Goal: Find specific page/section: Find specific page/section

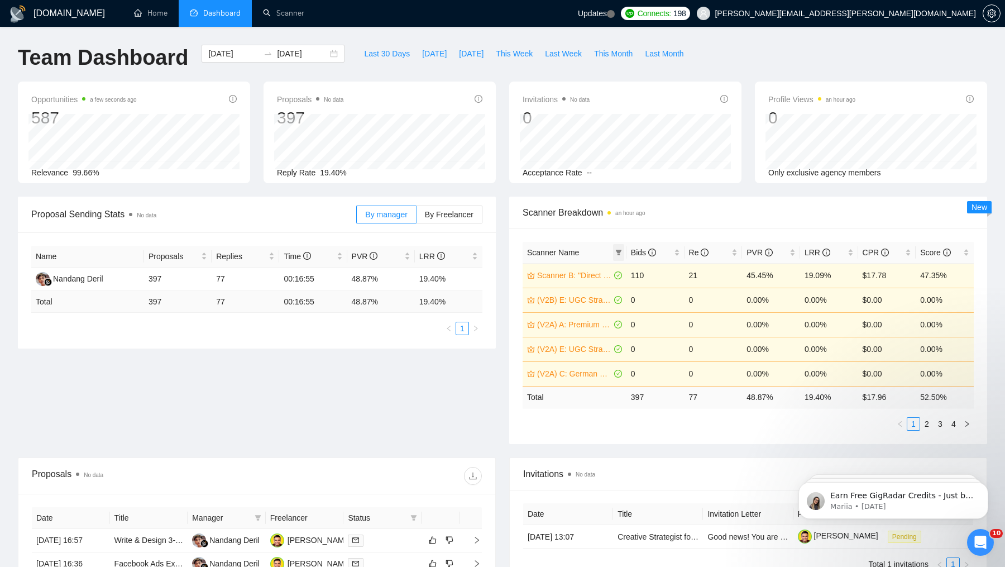
click at [615, 253] on icon "filter" at bounding box center [618, 252] width 7 height 7
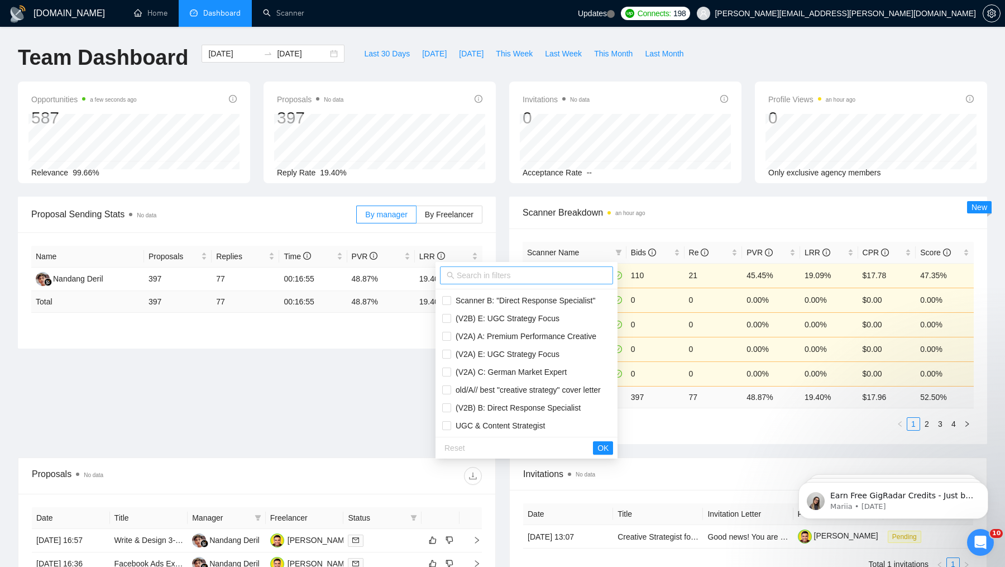
click at [500, 271] on input "text" at bounding box center [532, 275] width 150 height 12
type input "v3"
click at [711, 440] on div "Scanner Name Bids Re PVR LRR CPR Score Scanner B: "Direct Response Specialist" …" at bounding box center [748, 335] width 478 height 215
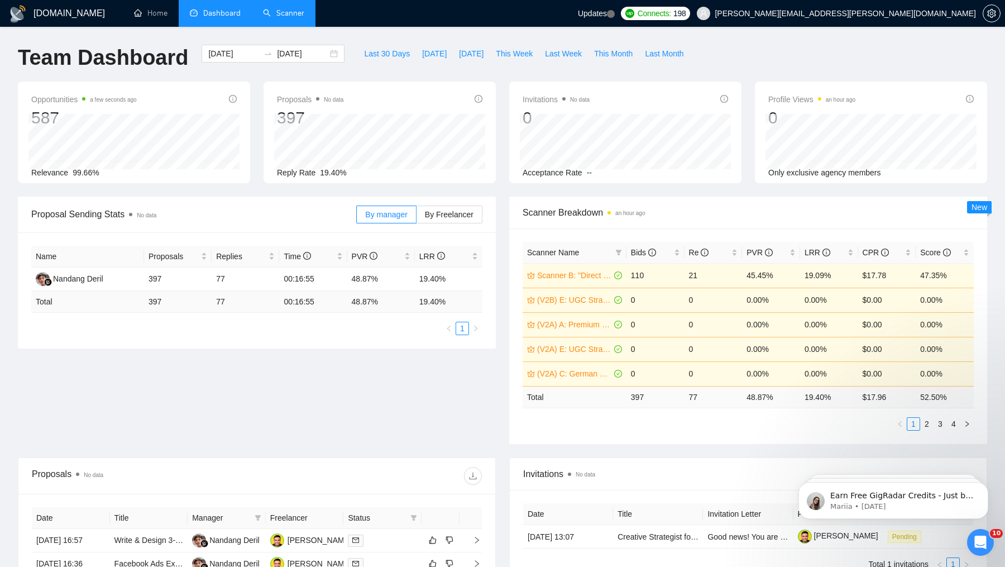
click at [280, 18] on link "Scanner" at bounding box center [283, 12] width 41 height 9
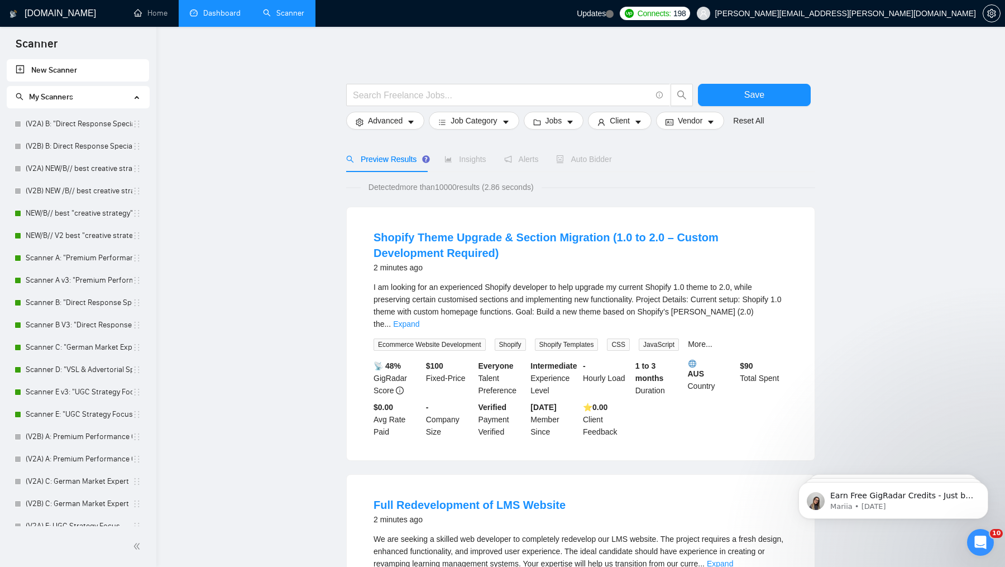
click at [222, 16] on link "Dashboard" at bounding box center [215, 12] width 51 height 9
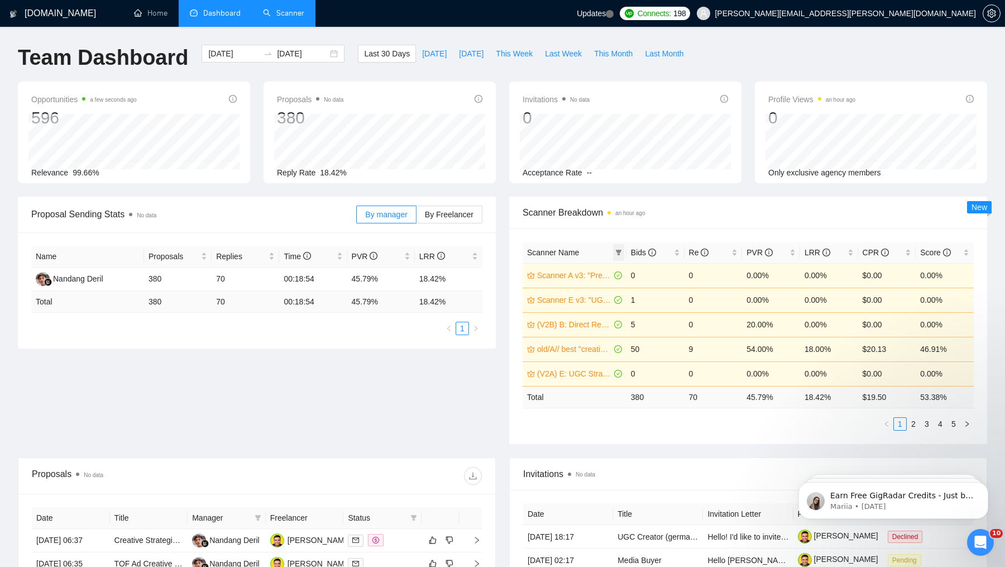
click at [618, 252] on icon "filter" at bounding box center [618, 252] width 7 height 7
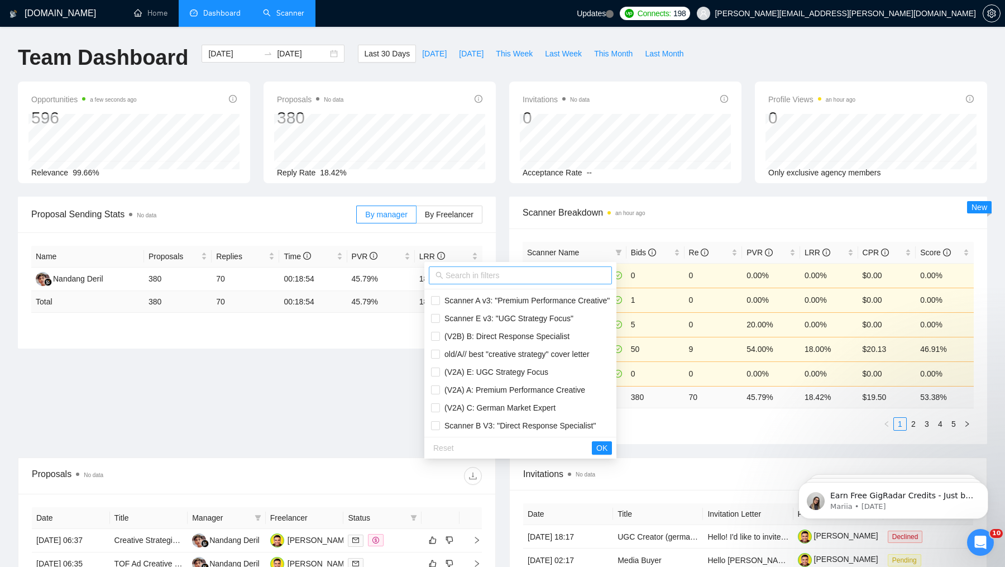
click at [530, 277] on input "text" at bounding box center [525, 275] width 160 height 12
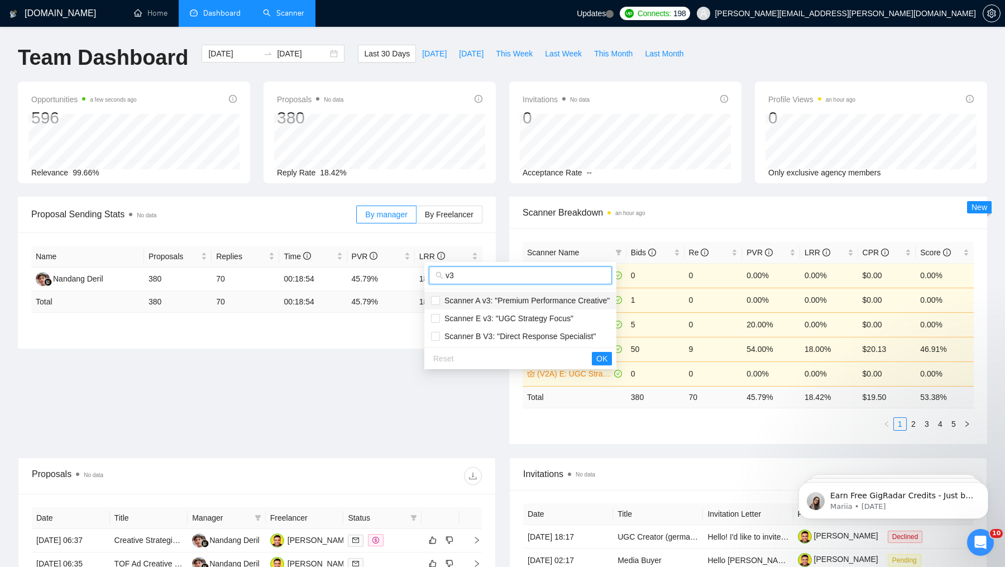
type input "v3"
click at [444, 300] on span "Scanner A v3: "Premium Performance Creative"" at bounding box center [525, 300] width 170 height 9
checkbox input "true"
click at [452, 315] on span "Scanner E v3: "UGC Strategy Focus"" at bounding box center [506, 318] width 133 height 9
checkbox input "true"
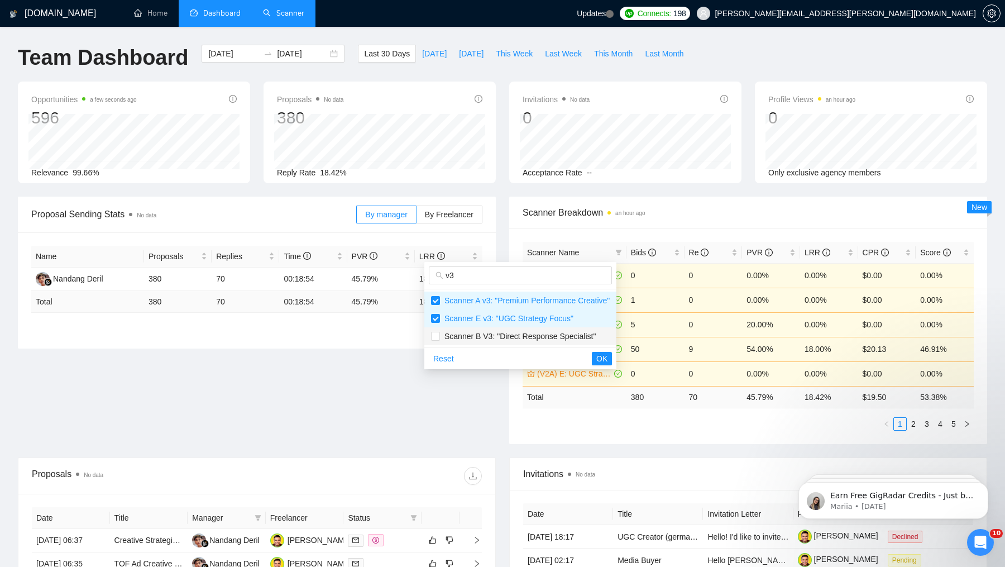
click at [453, 332] on span "Scanner B V3: "Direct Response Specialist"" at bounding box center [518, 336] width 156 height 9
checkbox input "true"
click at [606, 356] on span "OK" at bounding box center [601, 358] width 11 height 12
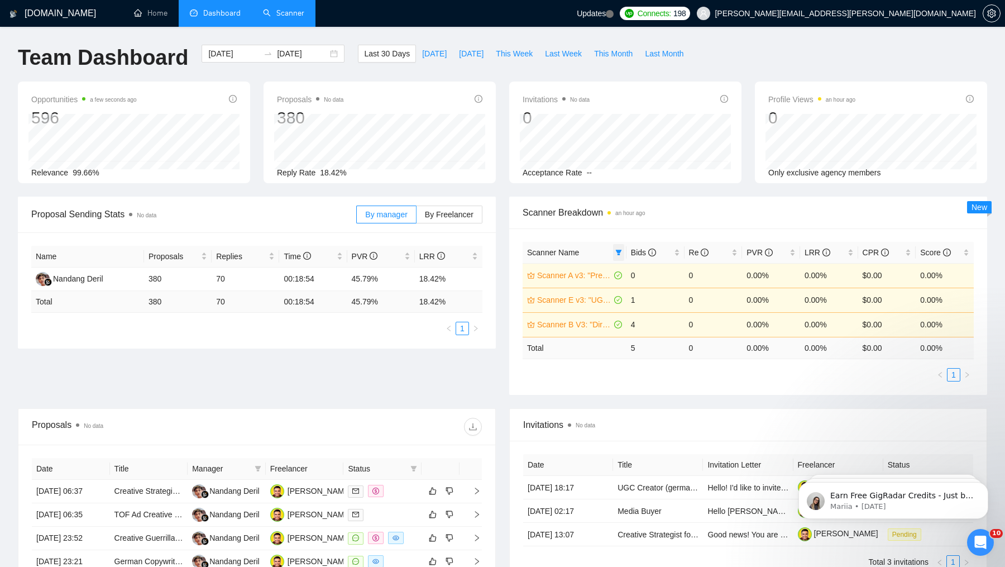
click at [621, 251] on icon "filter" at bounding box center [618, 252] width 7 height 7
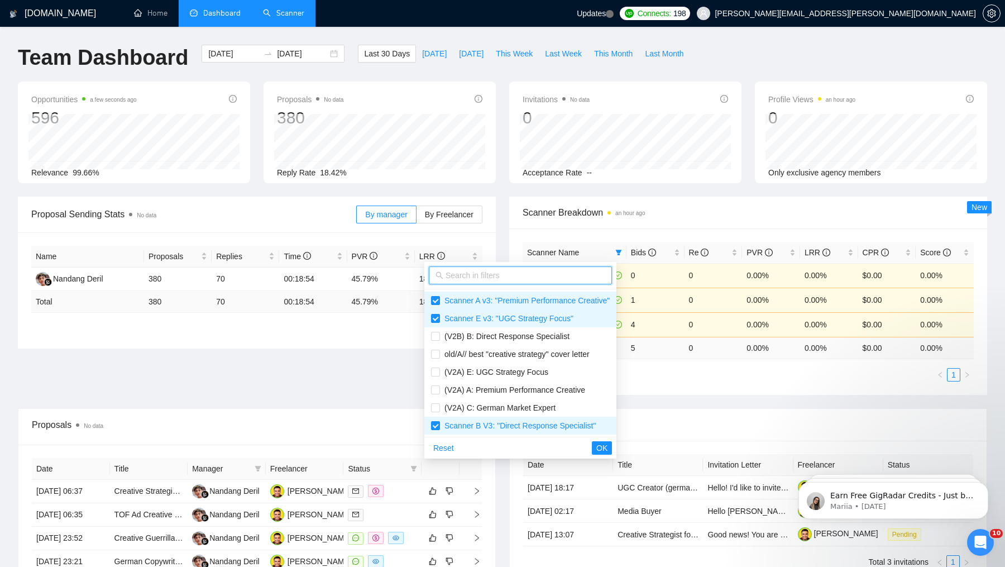
click at [537, 273] on input "text" at bounding box center [525, 275] width 160 height 12
type input "a"
click at [509, 388] on span "(V2A) A: Premium Performance Creative" at bounding box center [512, 389] width 145 height 9
checkbox input "false"
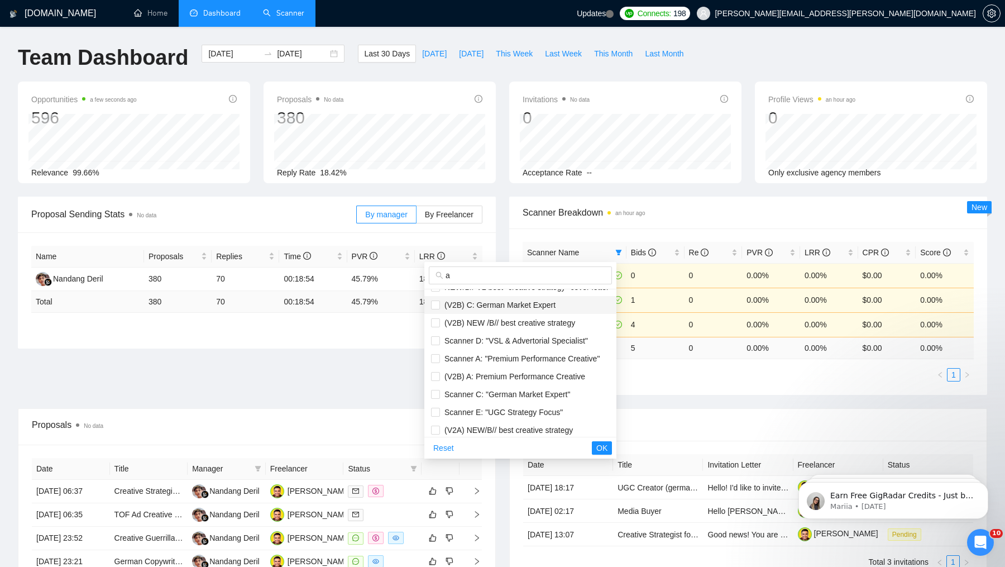
scroll to position [214, 0]
click at [516, 352] on span "Scanner A: "Premium Performance Creative"" at bounding box center [520, 354] width 160 height 9
checkbox input "true"
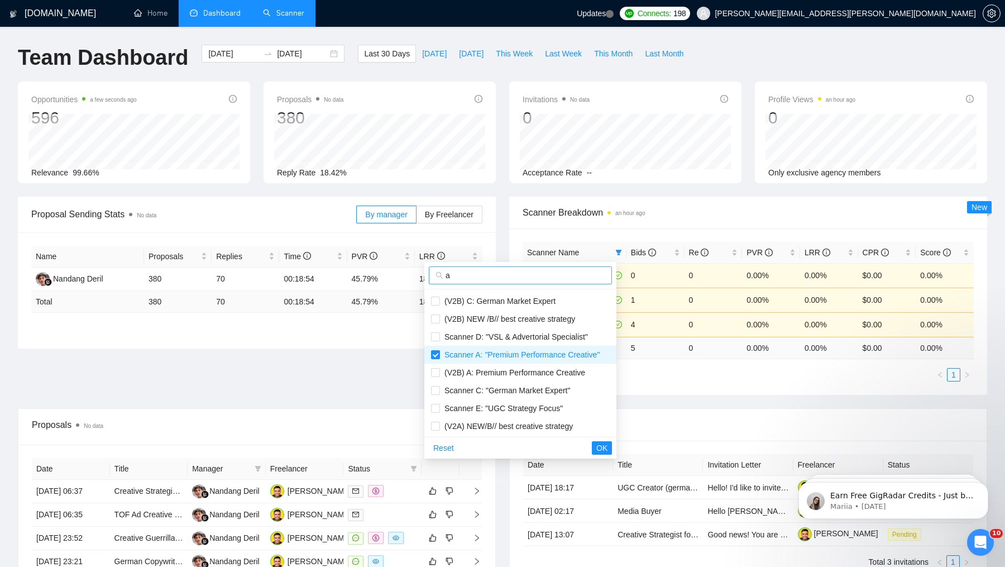
click at [507, 275] on input "a" at bounding box center [525, 275] width 160 height 12
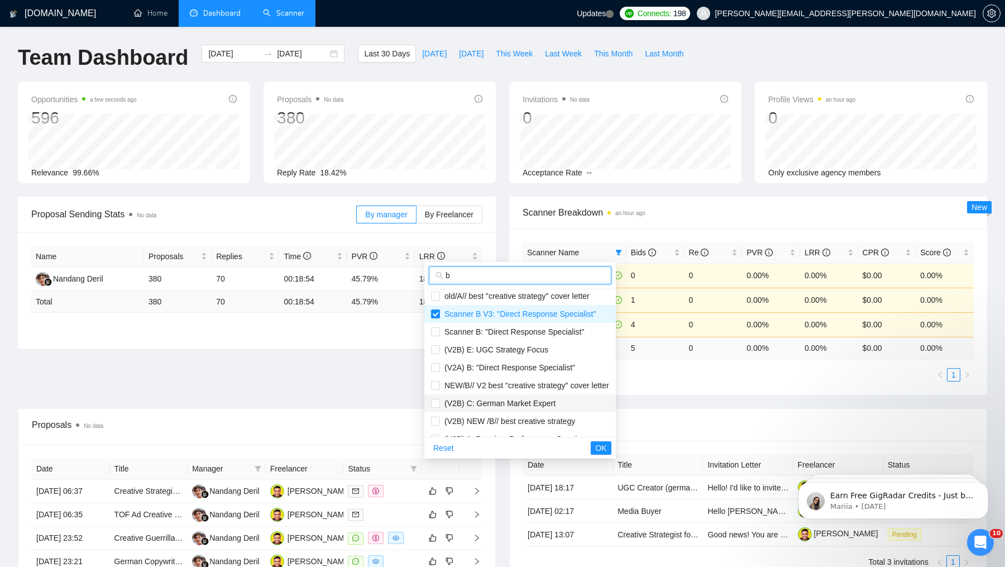
scroll to position [0, 0]
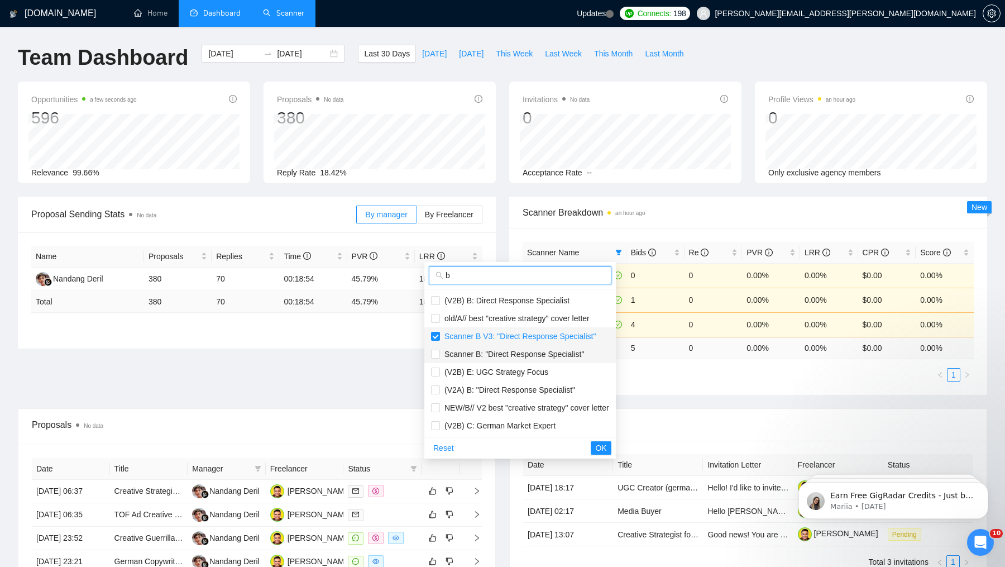
type input "b"
click at [496, 358] on span "Scanner B: "Direct Response Specialist"" at bounding box center [520, 354] width 178 height 12
checkbox input "true"
click at [501, 273] on input "b" at bounding box center [524, 275] width 159 height 12
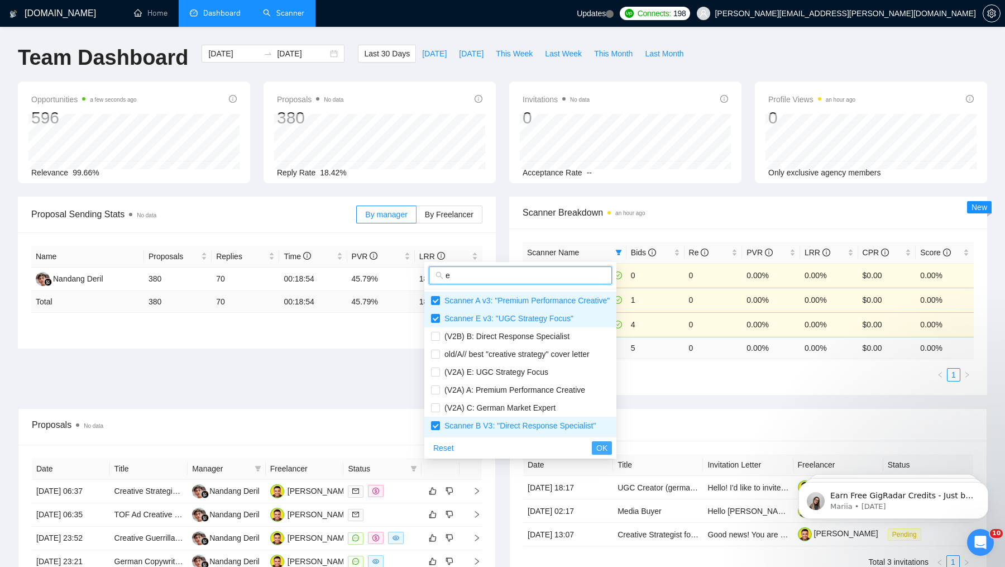
type input "e"
click at [607, 448] on span "OK" at bounding box center [601, 447] width 11 height 12
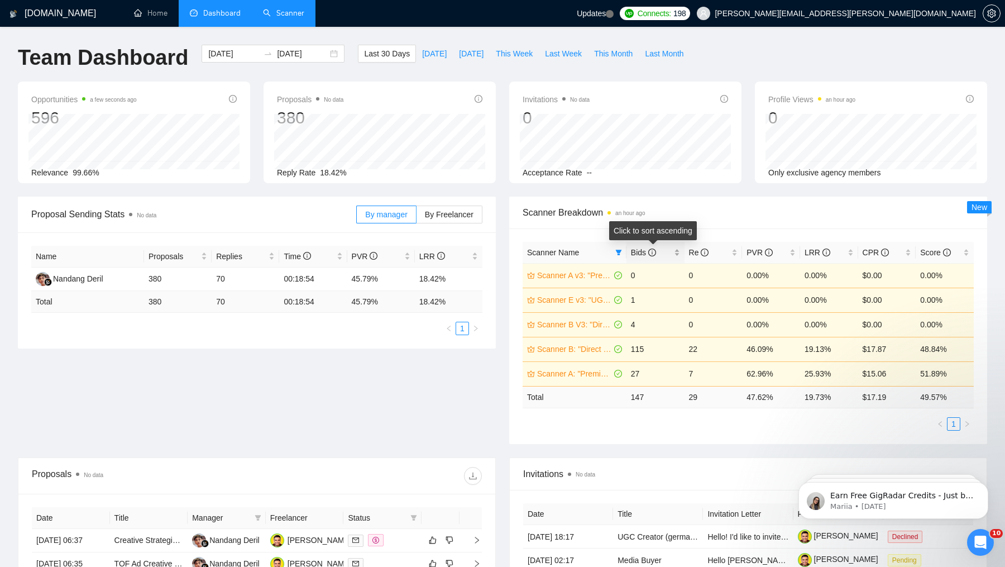
click at [675, 257] on div "Bids" at bounding box center [655, 252] width 49 height 12
click at [674, 256] on div "Bids" at bounding box center [655, 252] width 49 height 12
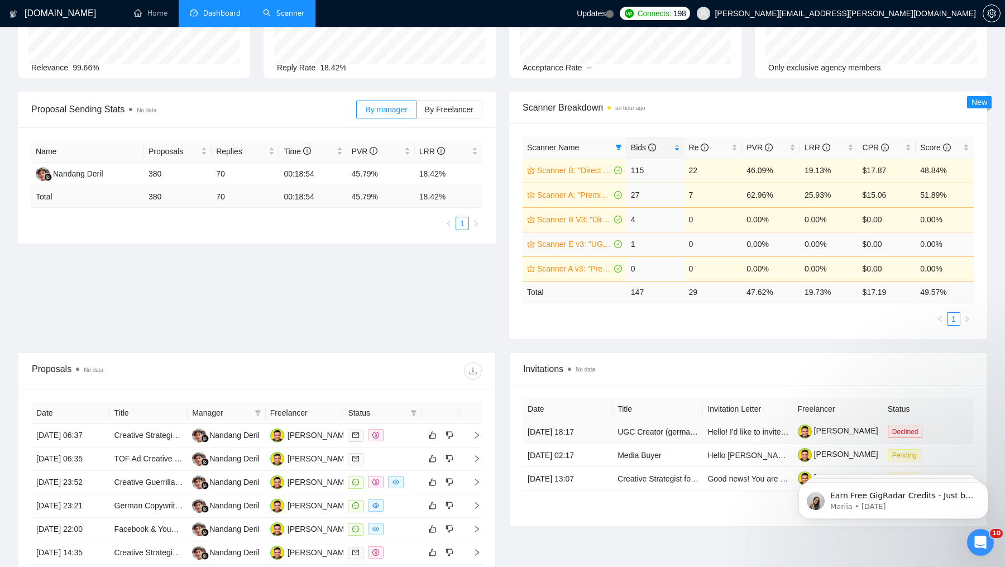
scroll to position [94, 0]
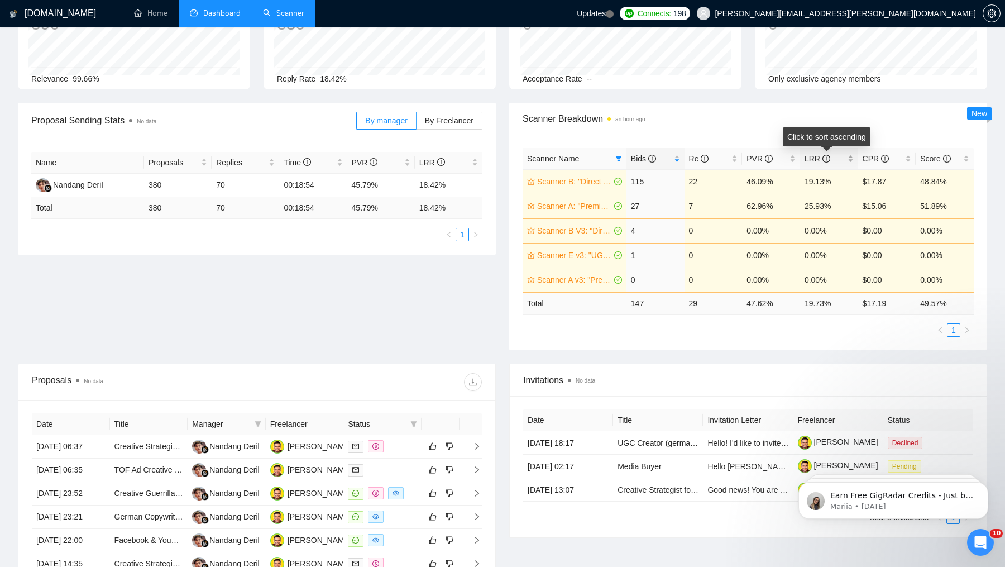
click at [851, 160] on div "LRR" at bounding box center [828, 158] width 49 height 12
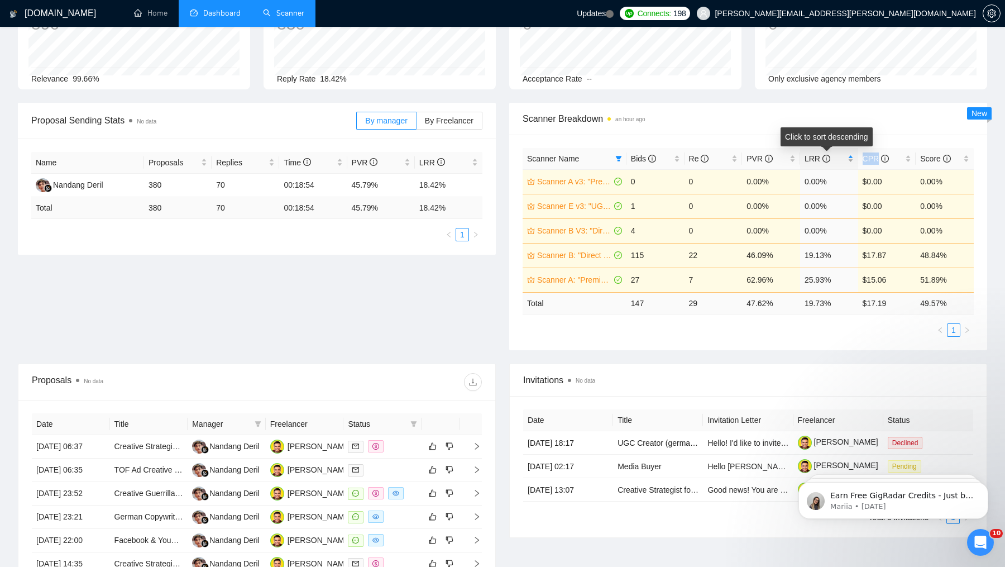
click at [851, 160] on div "LRR" at bounding box center [828, 158] width 49 height 12
click at [617, 160] on icon "filter" at bounding box center [618, 159] width 6 height 6
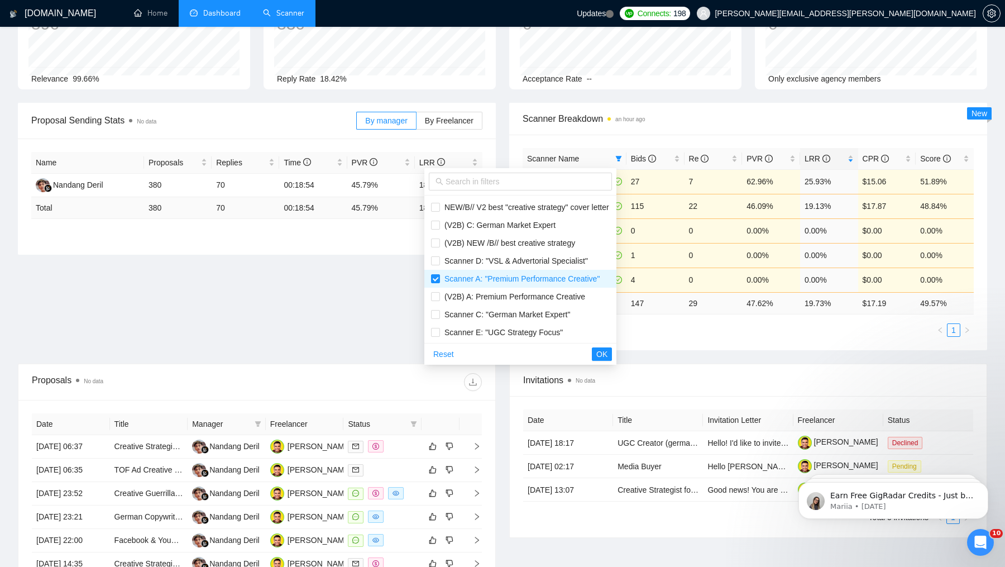
scroll to position [199, 0]
click at [547, 260] on span "Scanner D: "VSL & Advertorial Specialist"" at bounding box center [514, 257] width 148 height 9
checkbox input "true"
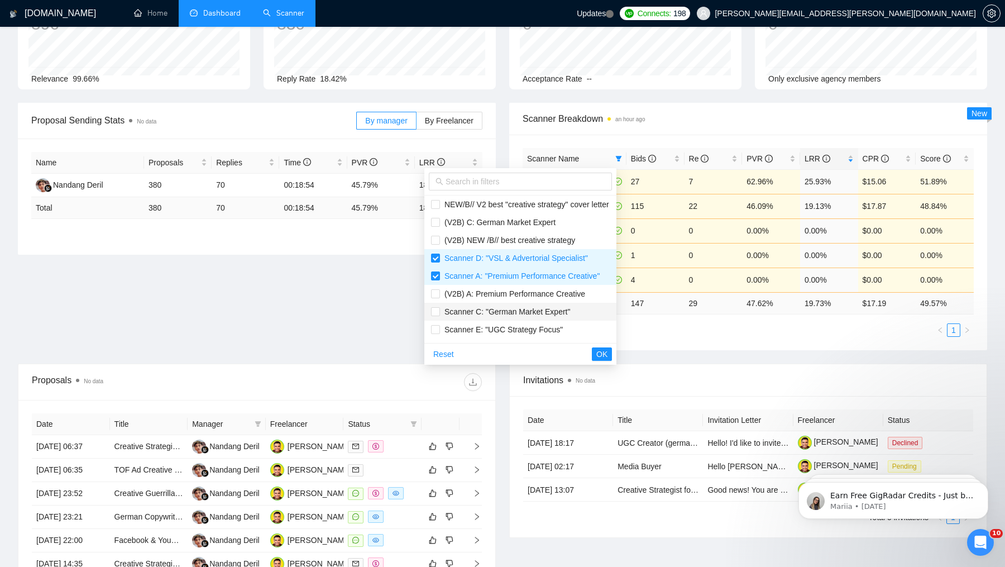
click at [553, 314] on span "Scanner C: "German Market Expert"" at bounding box center [505, 311] width 130 height 9
checkbox input "true"
click at [553, 328] on span "Scanner E: "UGC Strategy Focus"" at bounding box center [501, 329] width 123 height 9
checkbox input "true"
click at [607, 354] on span "OK" at bounding box center [601, 354] width 11 height 12
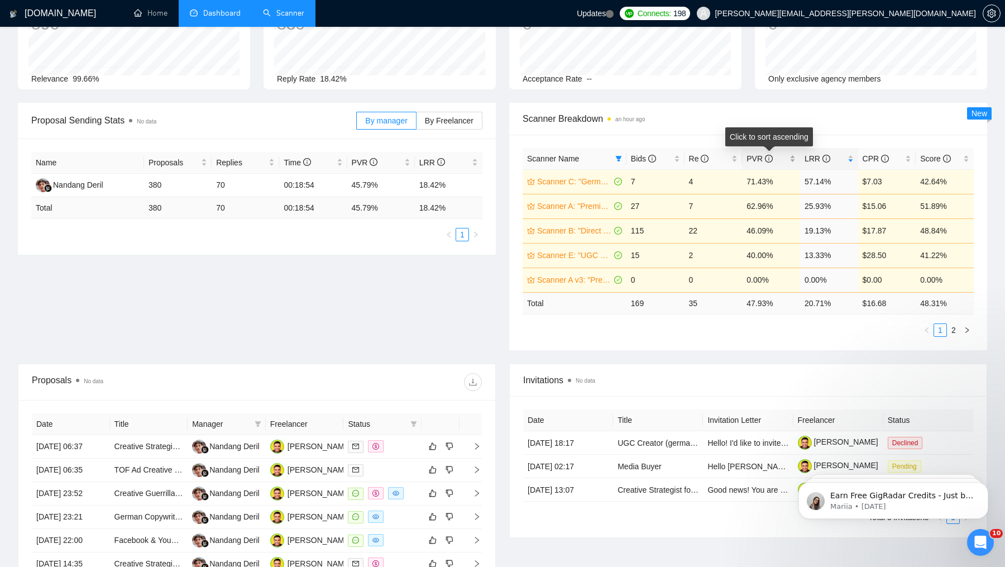
click at [794, 161] on div "PVR" at bounding box center [770, 158] width 49 height 12
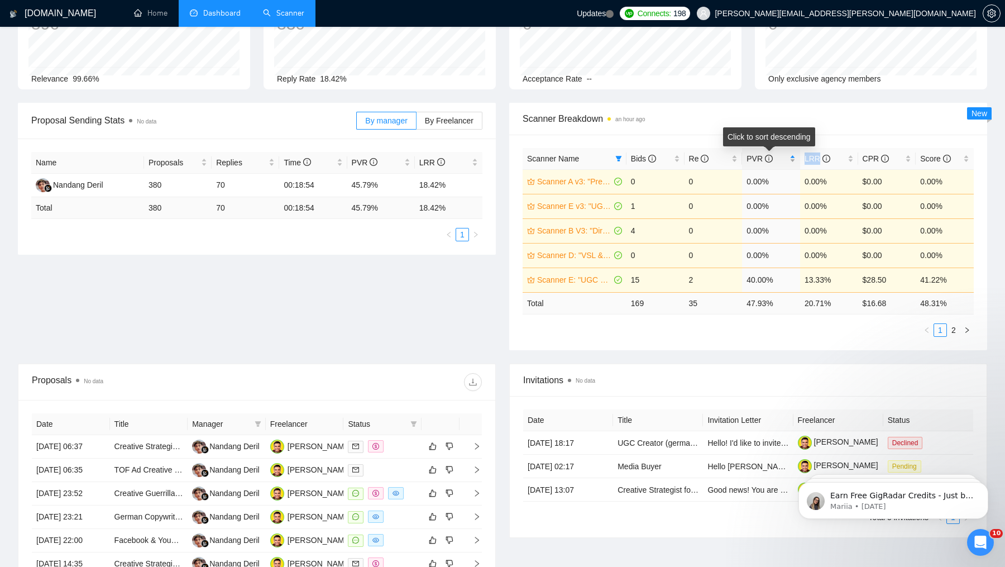
click at [794, 161] on div "PVR" at bounding box center [770, 158] width 49 height 12
